Goal: Transaction & Acquisition: Purchase product/service

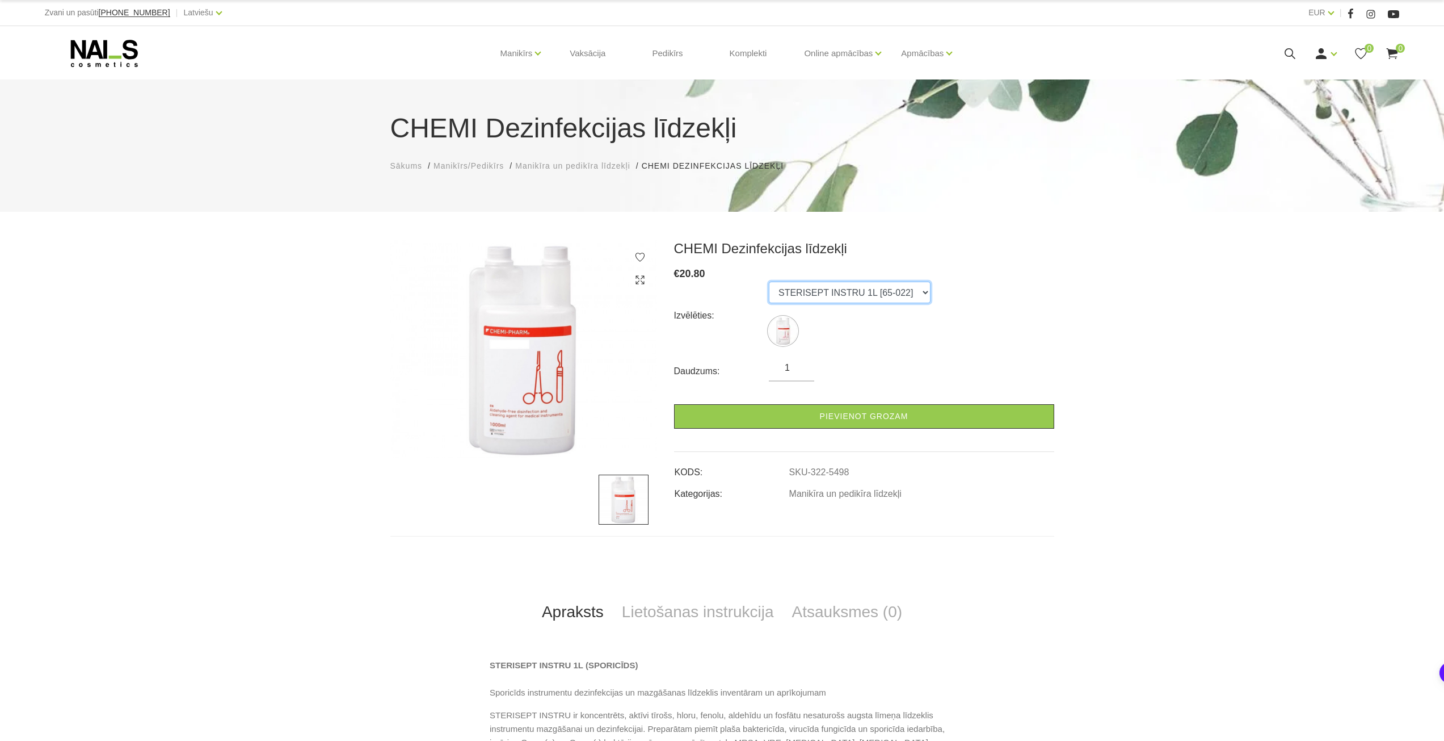
click at [856, 293] on select "STERISEPT INSTRU 1L [65-022]" at bounding box center [850, 292] width 162 height 22
drag, startPoint x: 712, startPoint y: 280, endPoint x: 678, endPoint y: 276, distance: 33.7
click at [678, 276] on div "€ 20.80" at bounding box center [864, 274] width 380 height 16
click at [688, 275] on span "20.80" at bounding box center [693, 273] width 26 height 11
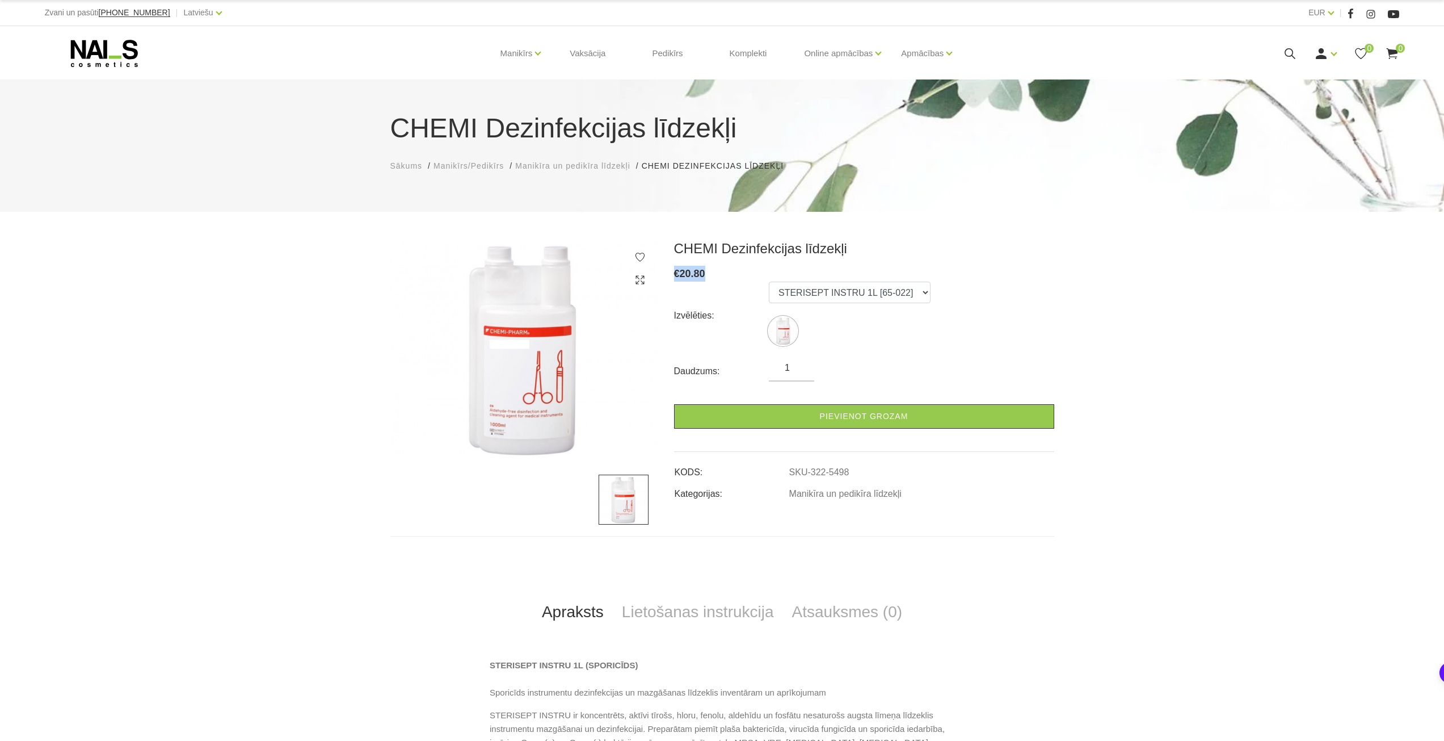
drag, startPoint x: 675, startPoint y: 275, endPoint x: 706, endPoint y: 275, distance: 30.6
click at [705, 275] on div "€ 20.80" at bounding box center [864, 274] width 380 height 16
click at [706, 275] on div "€ 20.80" at bounding box center [864, 274] width 380 height 16
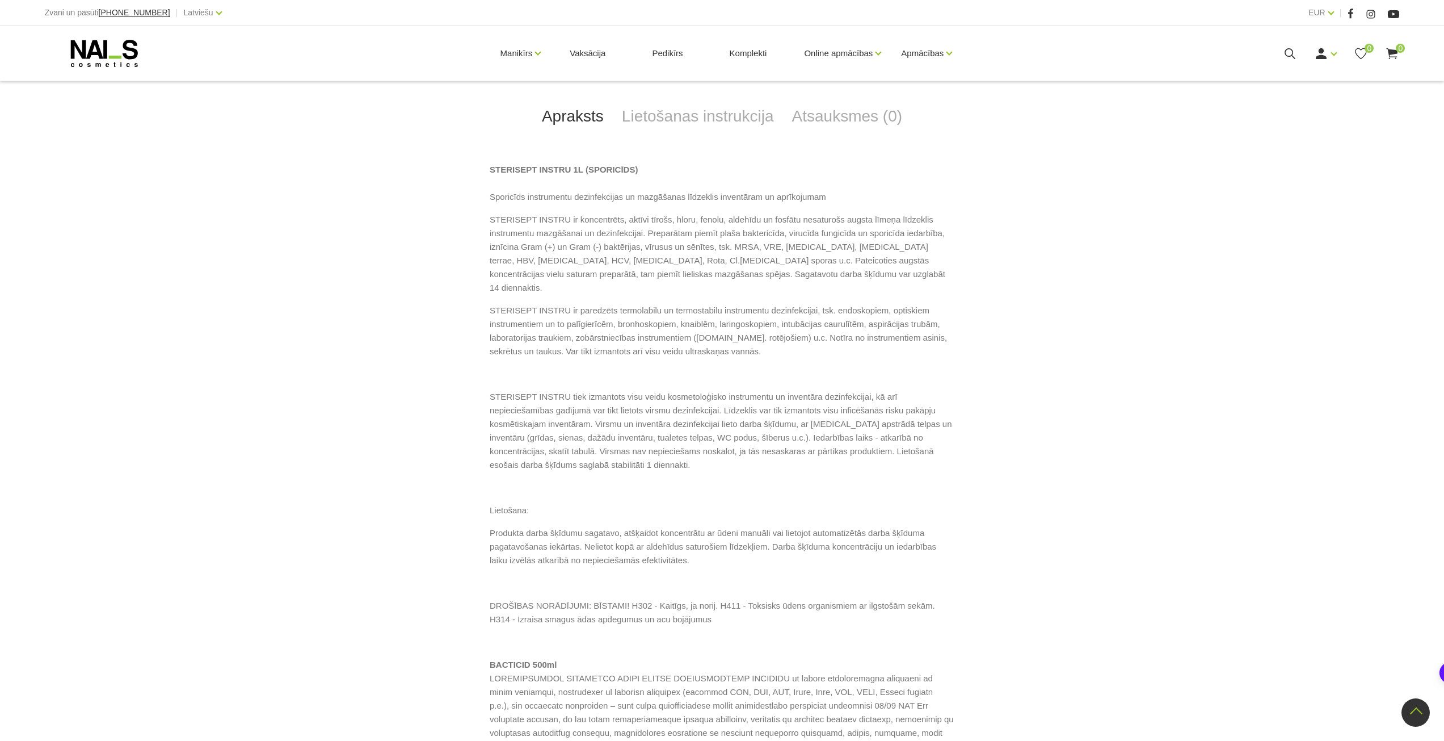
scroll to position [511, 0]
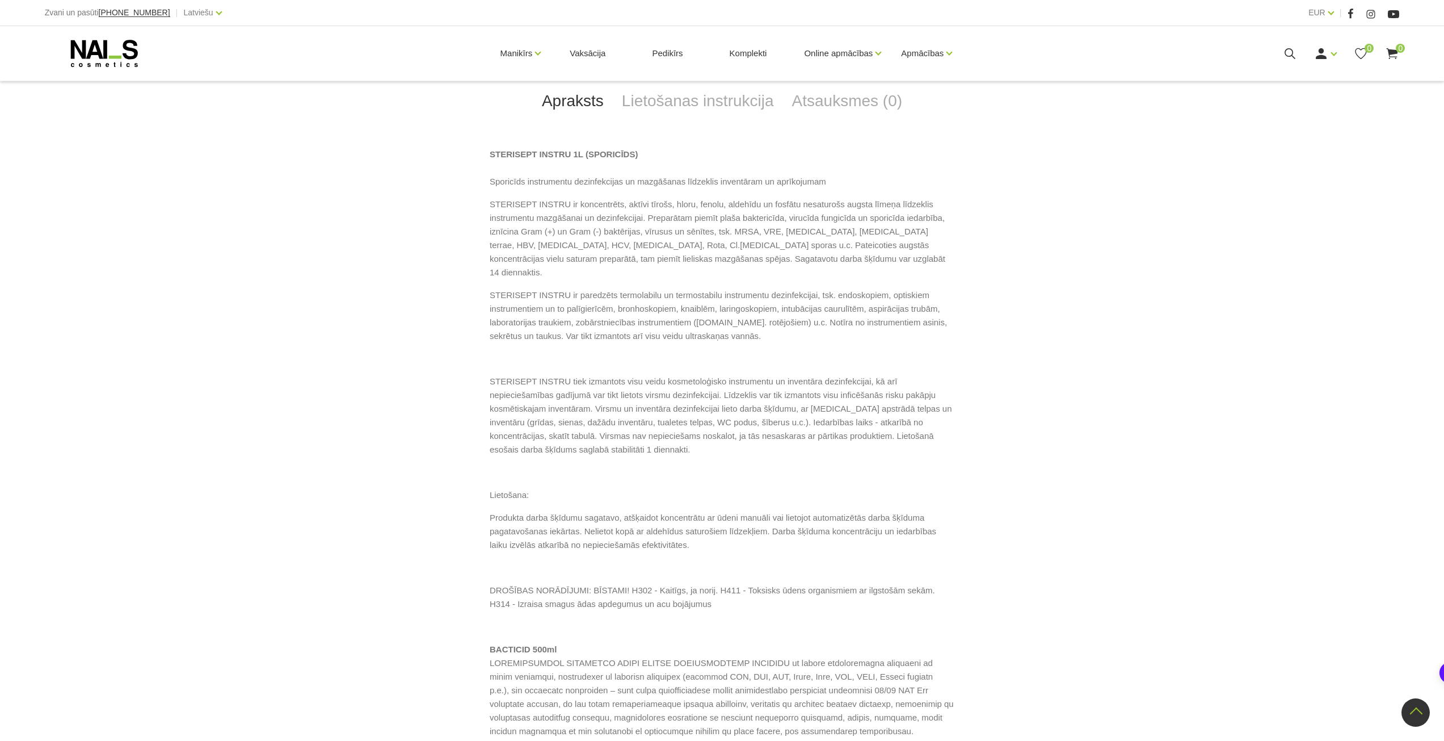
click at [365, 472] on div "CHEMI Dezinfekcijas līdzekļi € 20.80 Izvēlēties: STERISEPT INSTRU 1L [65-022] D…" at bounding box center [722, 359] width 1444 height 1261
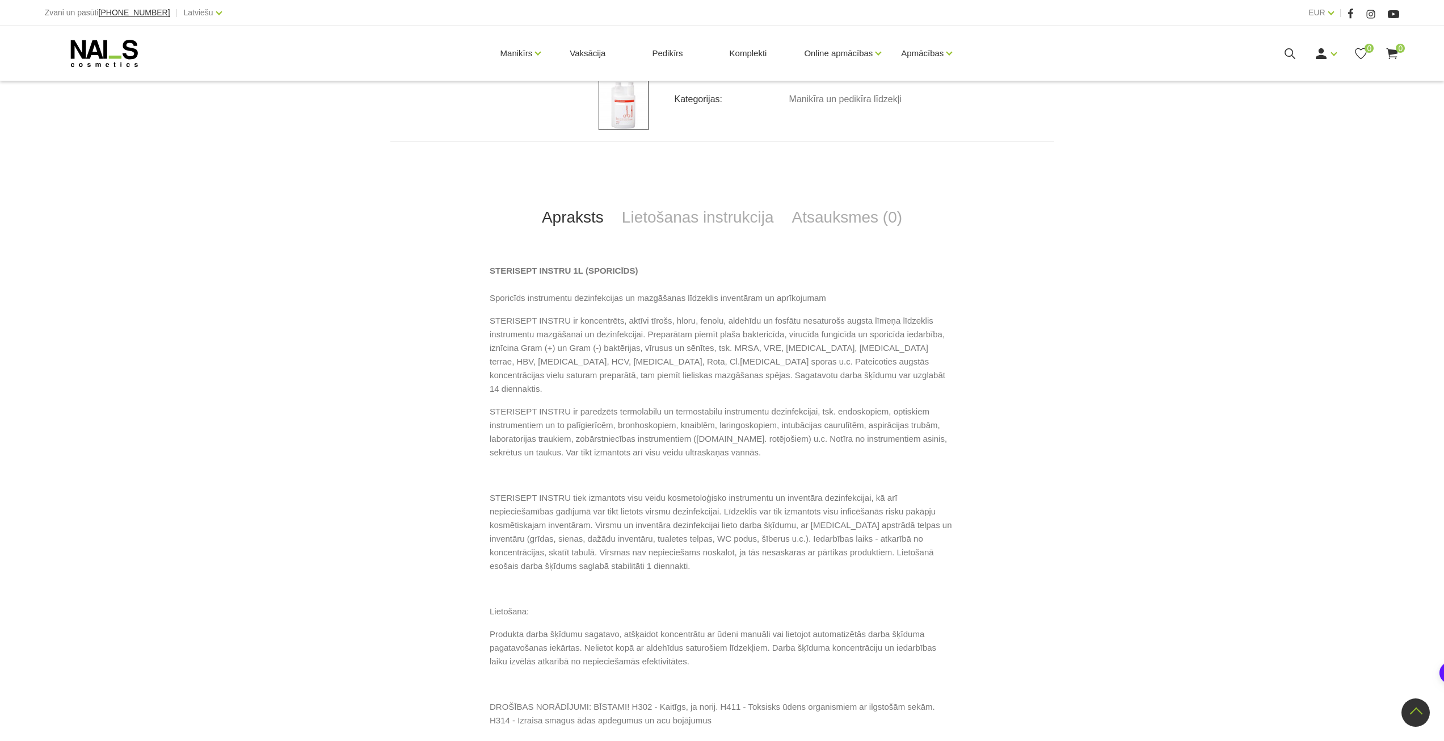
scroll to position [0, 0]
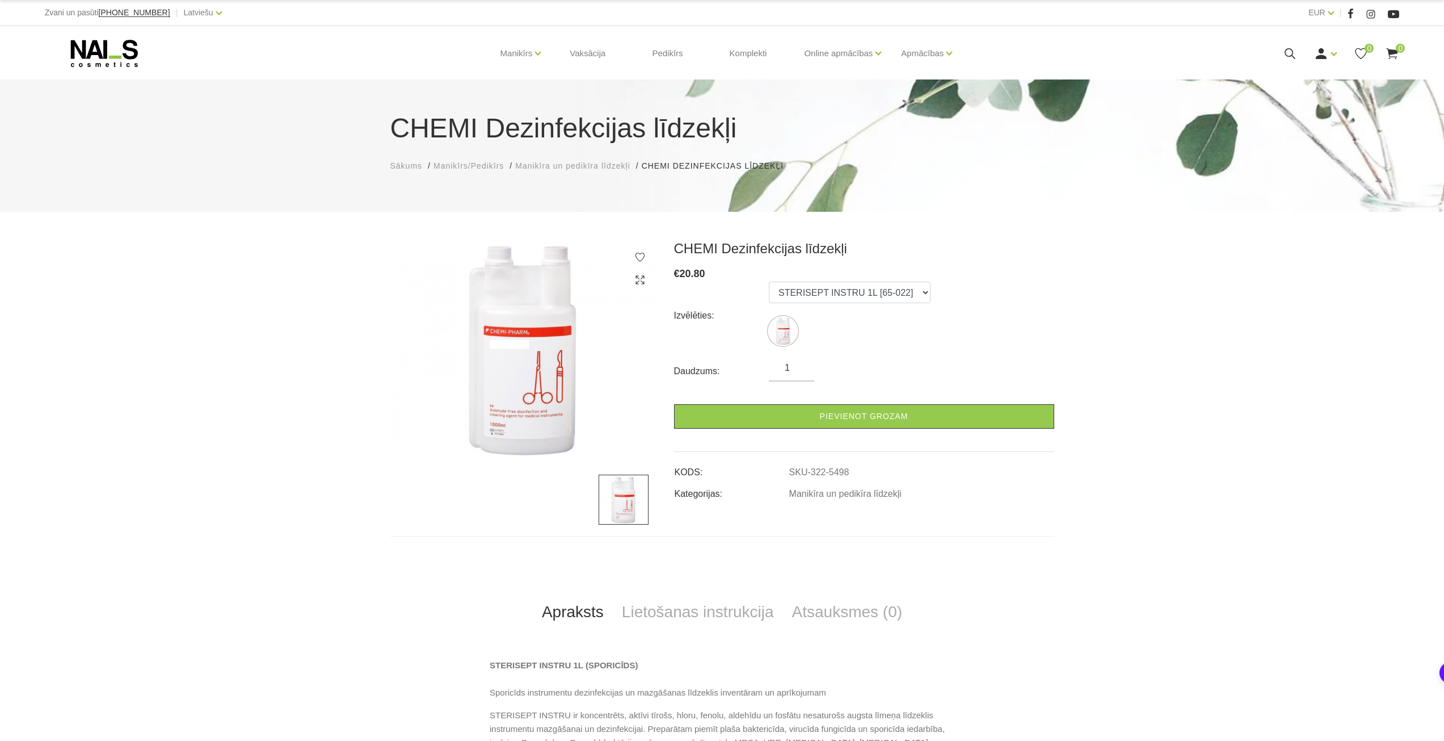
drag, startPoint x: 1187, startPoint y: 291, endPoint x: 1208, endPoint y: 296, distance: 21.2
